Goal: Navigation & Orientation: Find specific page/section

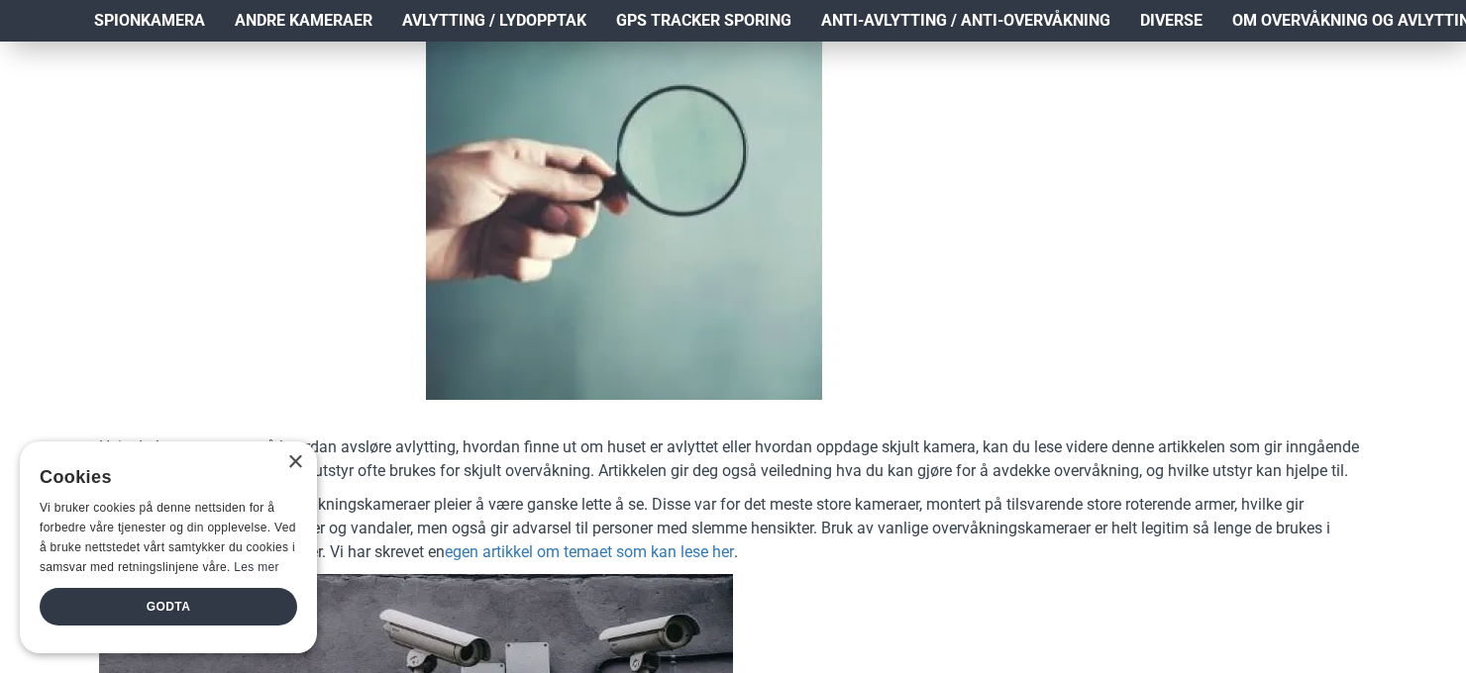
scroll to position [426, 0]
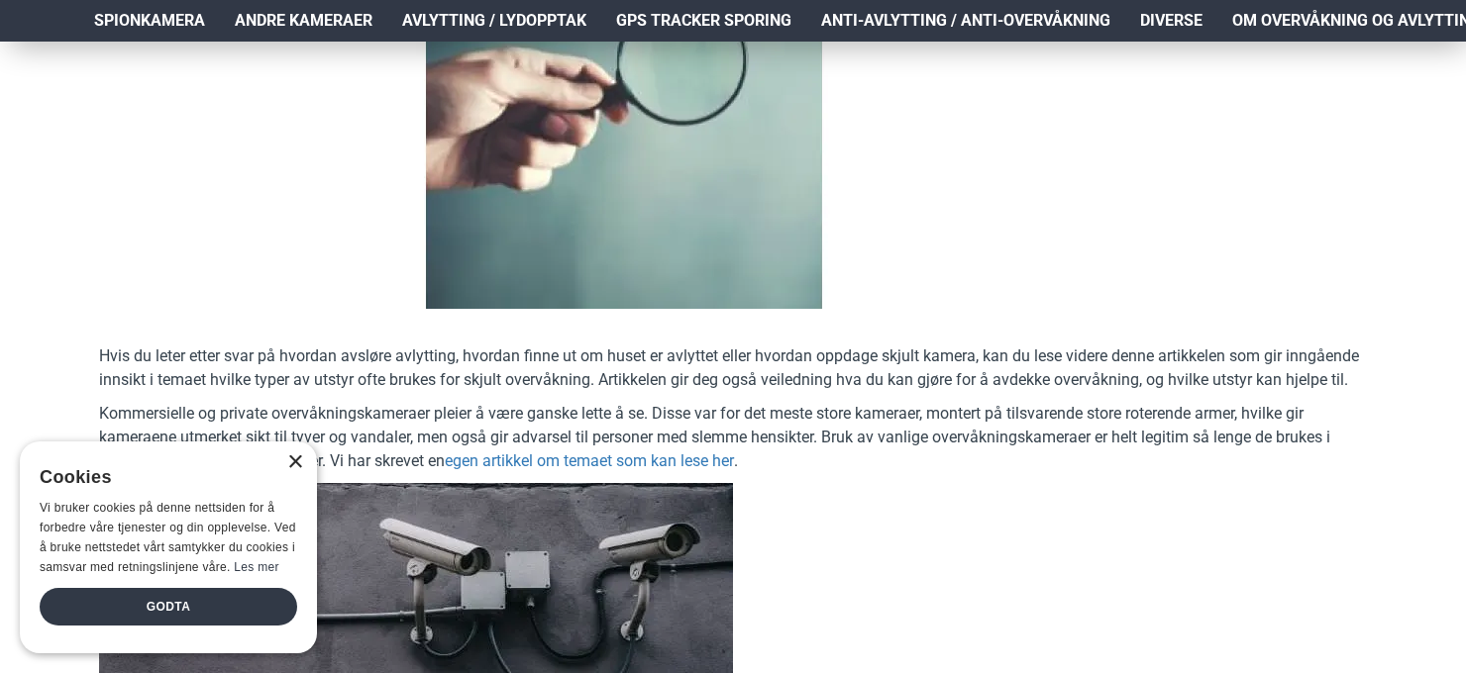
click at [296, 465] on div "×" at bounding box center [294, 463] width 15 height 15
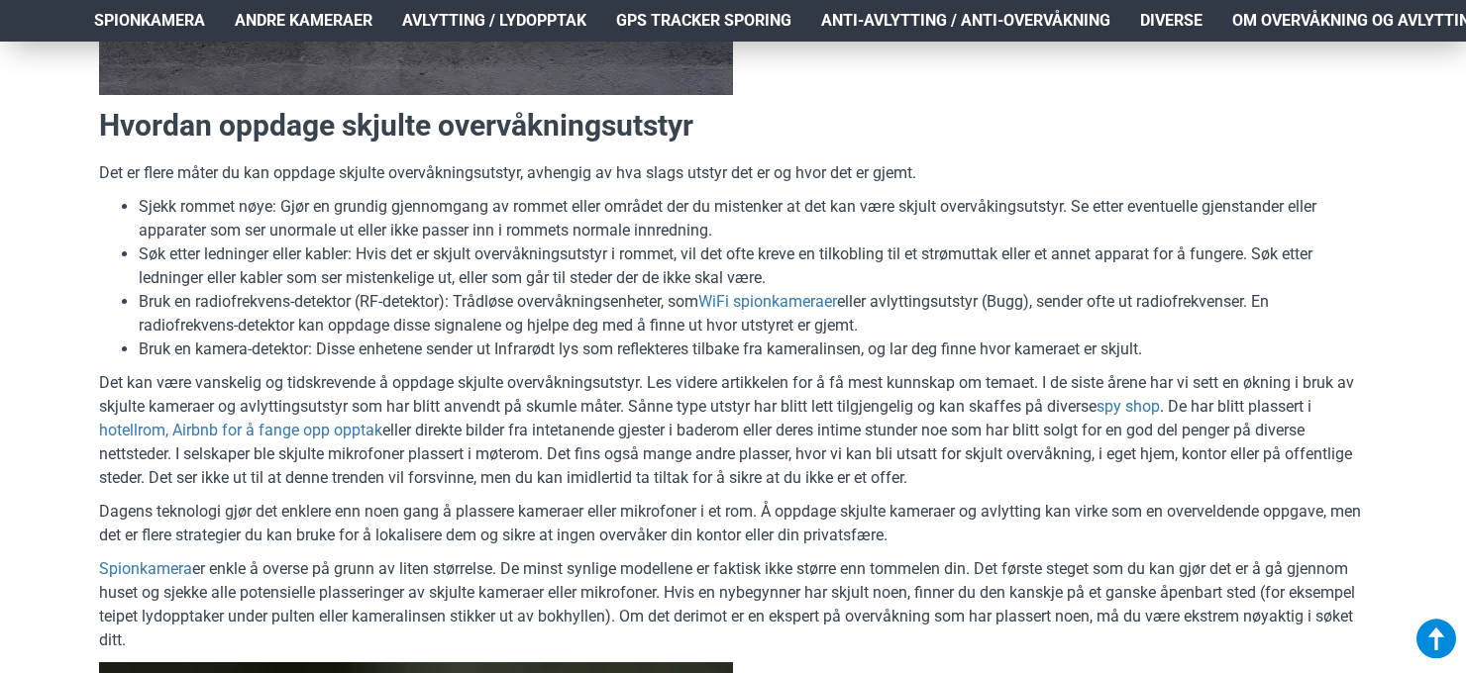
scroll to position [1171, 0]
click at [1028, 282] on li "Søk etter ledninger eller kabler: Hvis det er skjult overvåkningsutstyr i romme…" at bounding box center [753, 266] width 1228 height 48
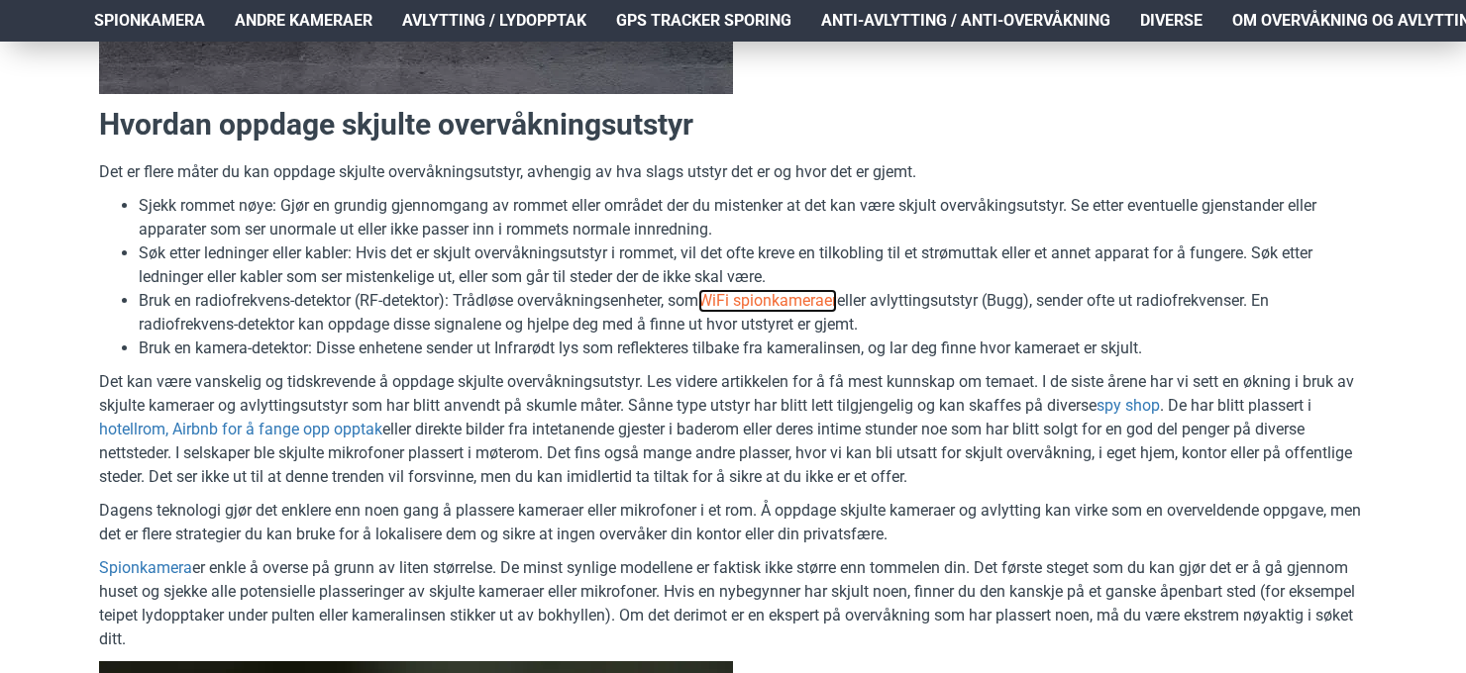
click at [800, 305] on link "WiFi spionkameraer" at bounding box center [767, 301] width 139 height 24
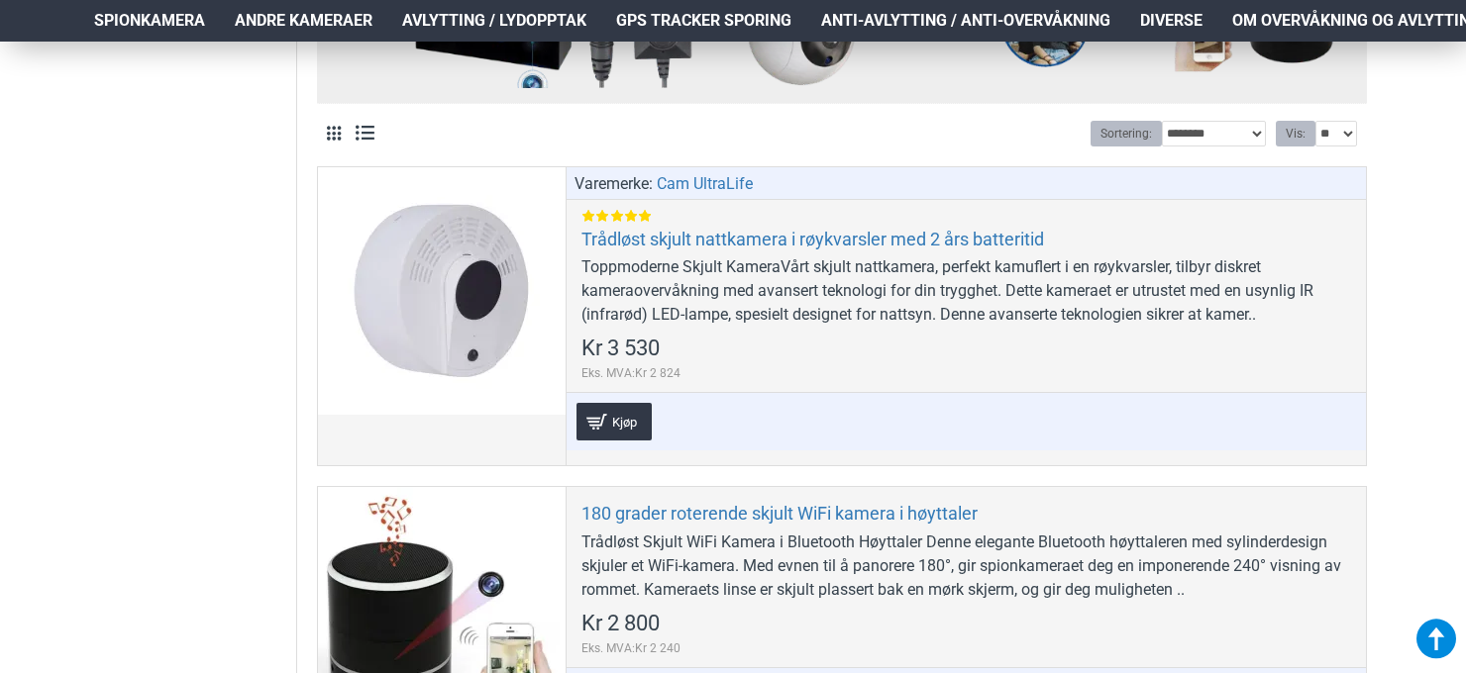
scroll to position [831, 0]
